Goal: Find specific page/section: Find specific page/section

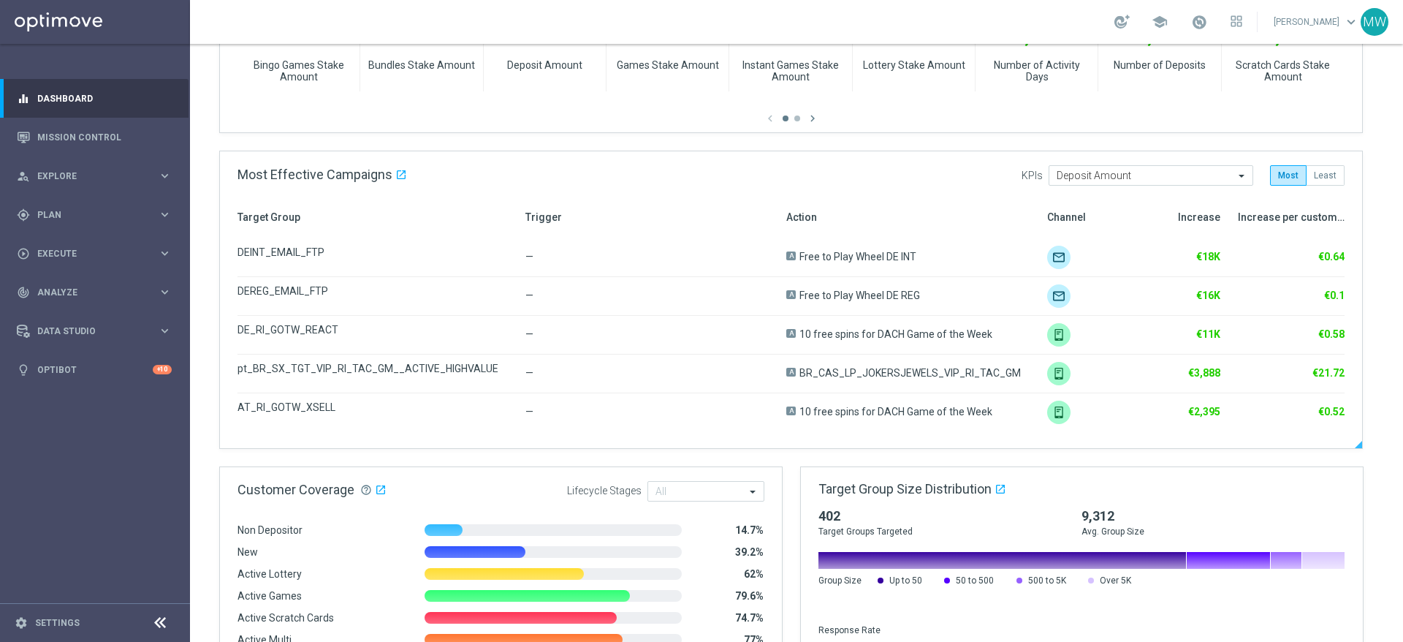
scroll to position [783, 0]
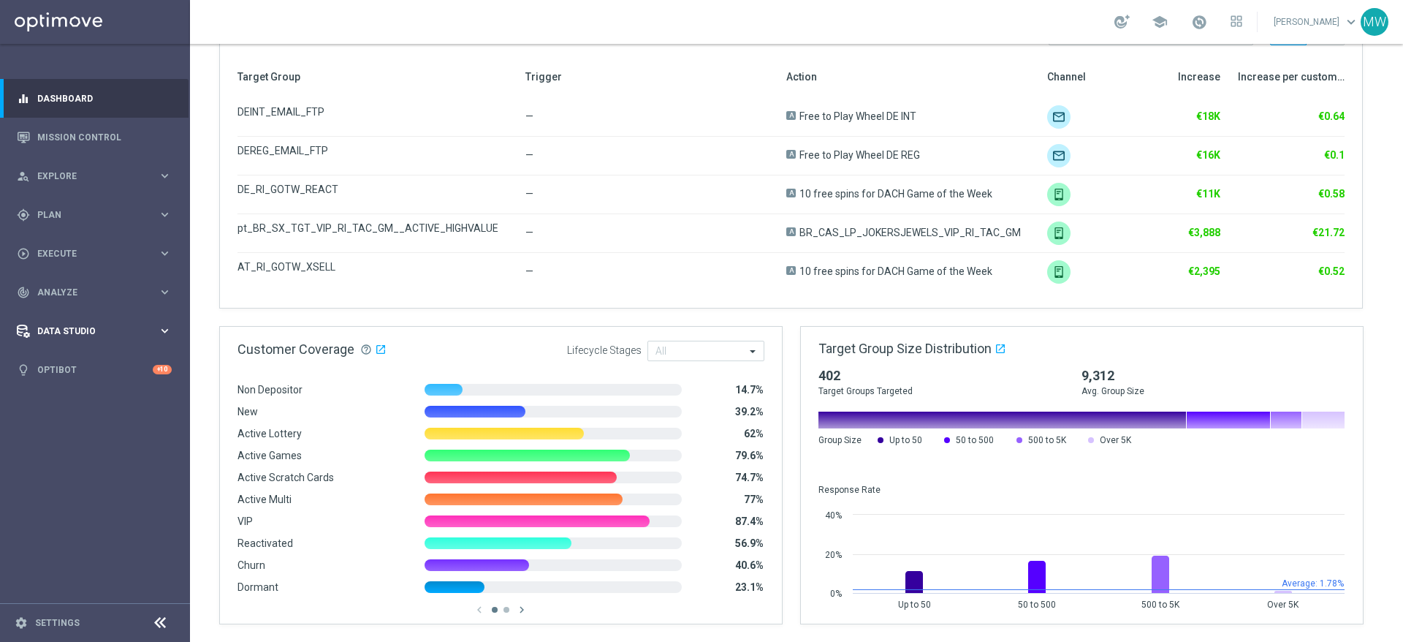
click at [69, 330] on span "Data Studio" at bounding box center [97, 331] width 121 height 9
click at [80, 297] on div "track_changes Analyze" at bounding box center [87, 292] width 141 height 13
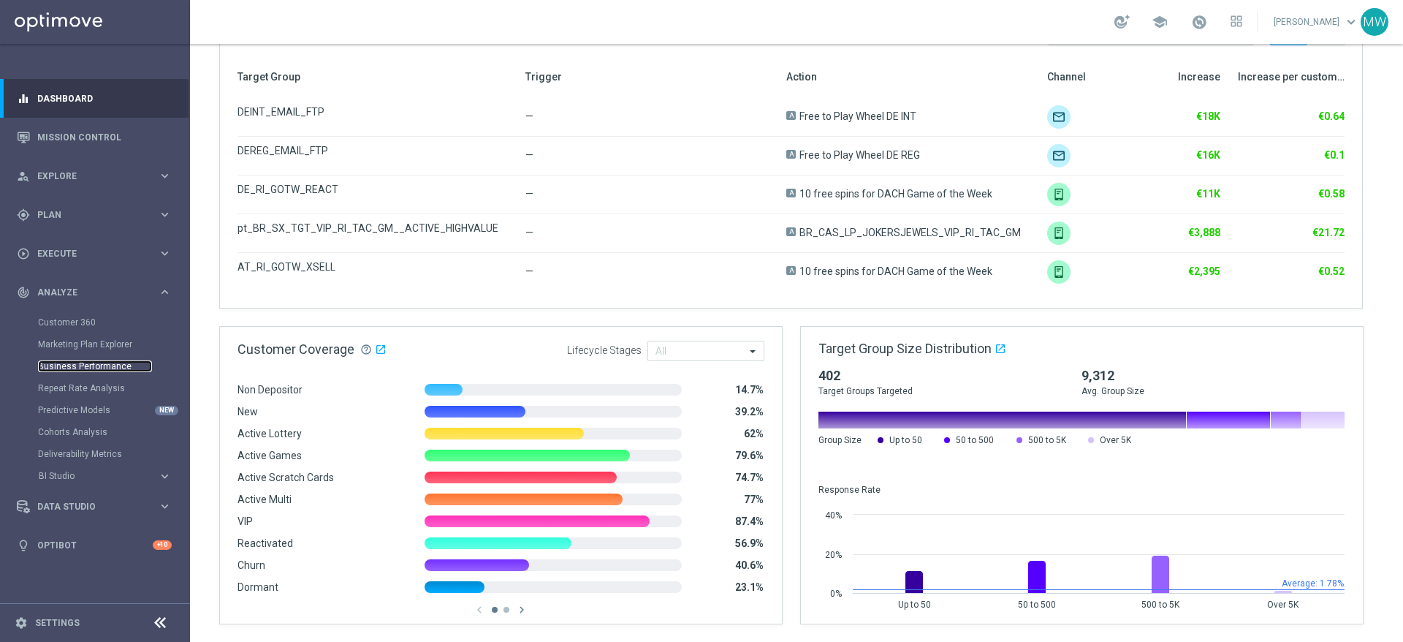
click at [80, 368] on link "Business Performance" at bounding box center [95, 366] width 114 height 12
